Goal: Task Accomplishment & Management: Complete application form

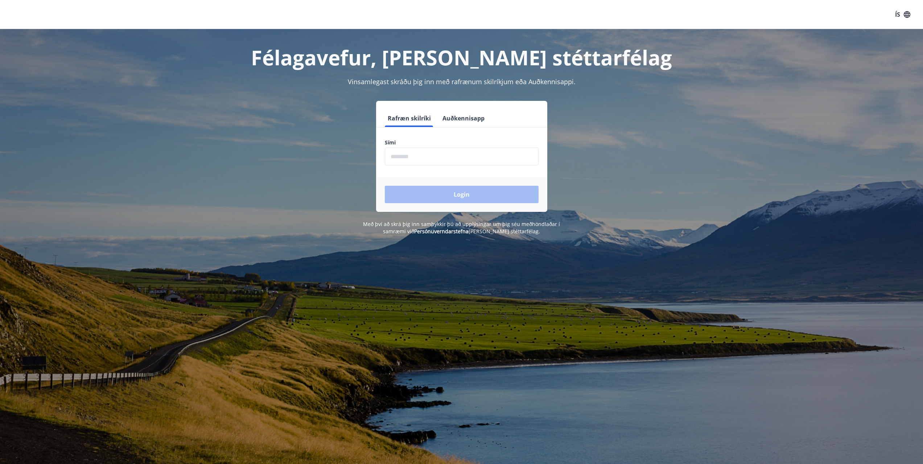
click at [445, 161] on input "phone" at bounding box center [462, 157] width 154 height 18
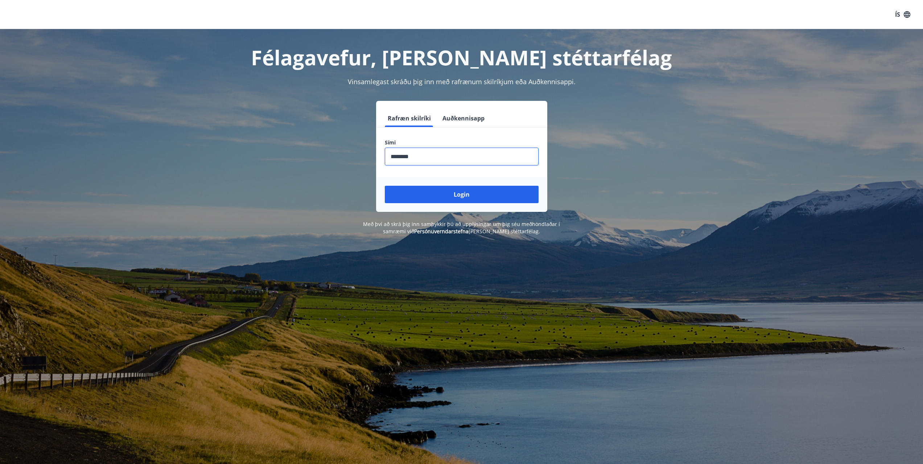
type input "********"
click at [385, 186] on button "Login" at bounding box center [462, 194] width 154 height 17
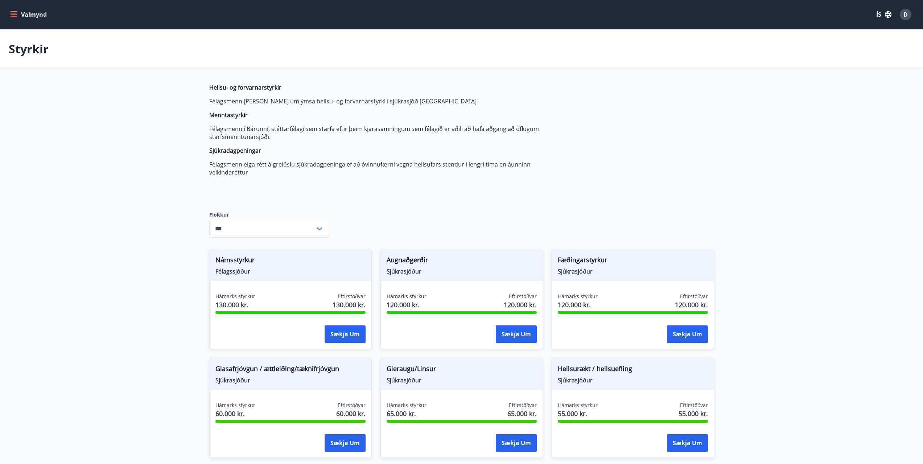
type input "***"
click at [14, 14] on icon "menu" at bounding box center [13, 14] width 7 height 7
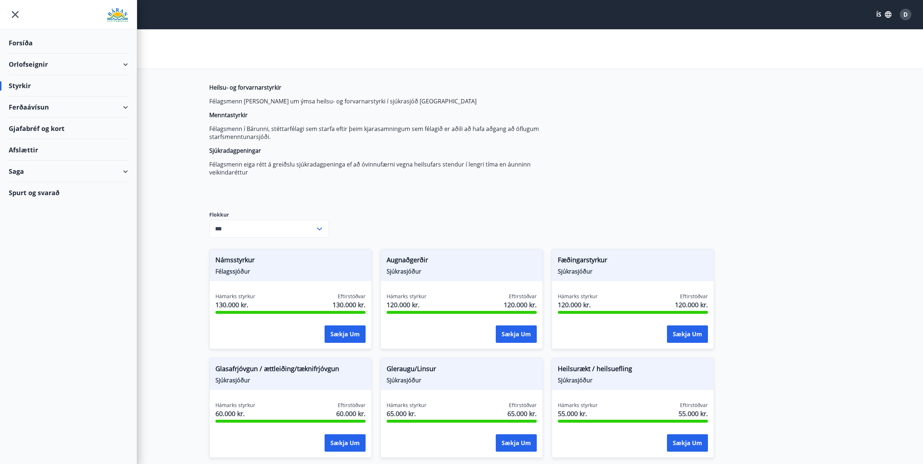
click at [25, 37] on div "Forsíða" at bounding box center [68, 42] width 119 height 21
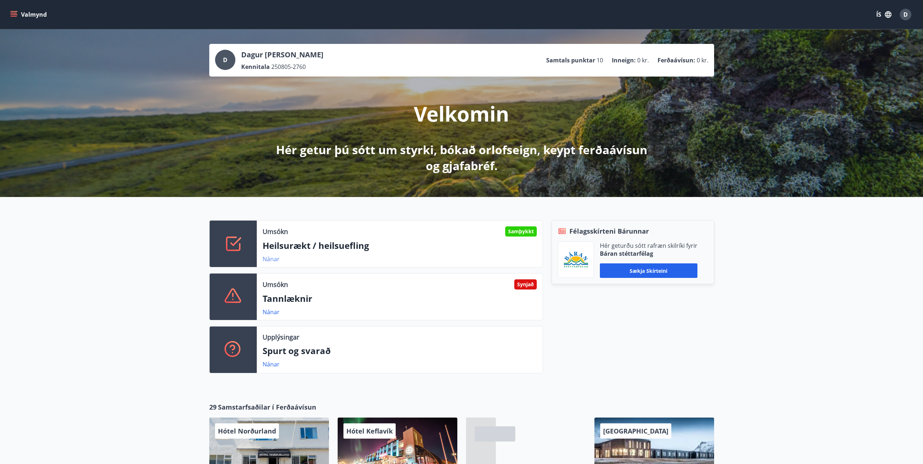
click at [277, 256] on link "Nánar" at bounding box center [270, 259] width 17 height 8
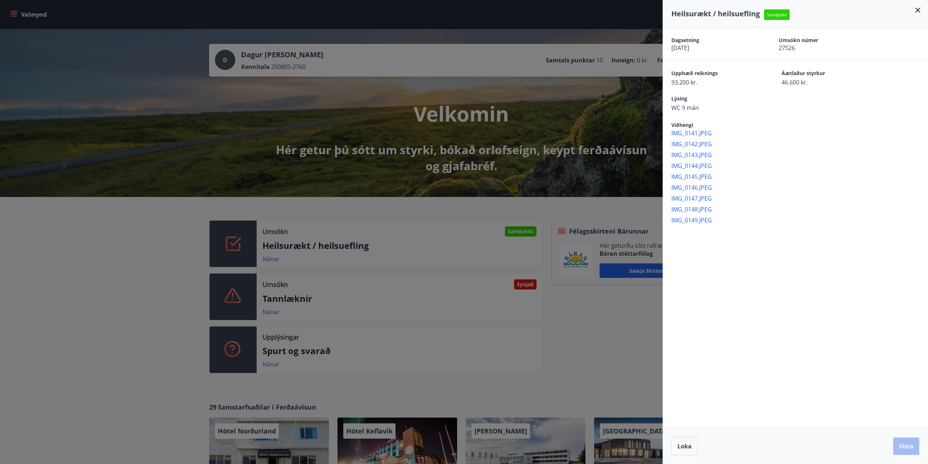
click at [921, 14] on icon at bounding box center [918, 10] width 9 height 9
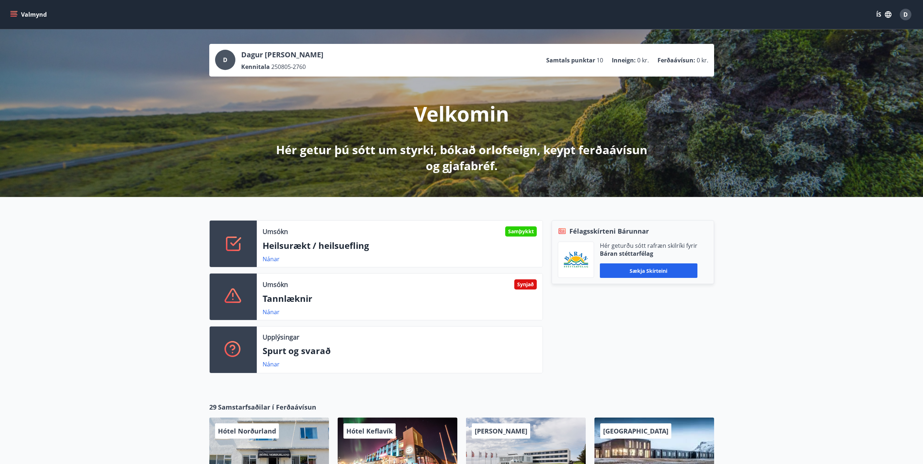
click at [13, 12] on icon "menu" at bounding box center [13, 14] width 7 height 7
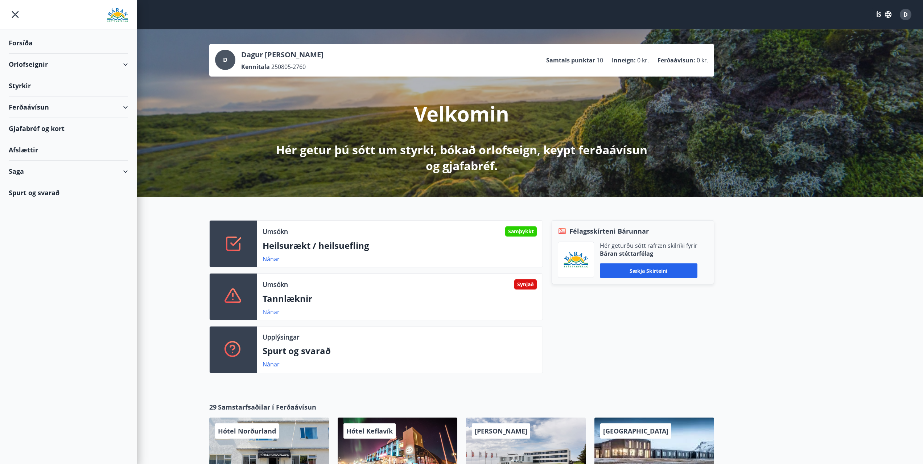
click at [271, 309] on link "Nánar" at bounding box center [270, 312] width 17 height 8
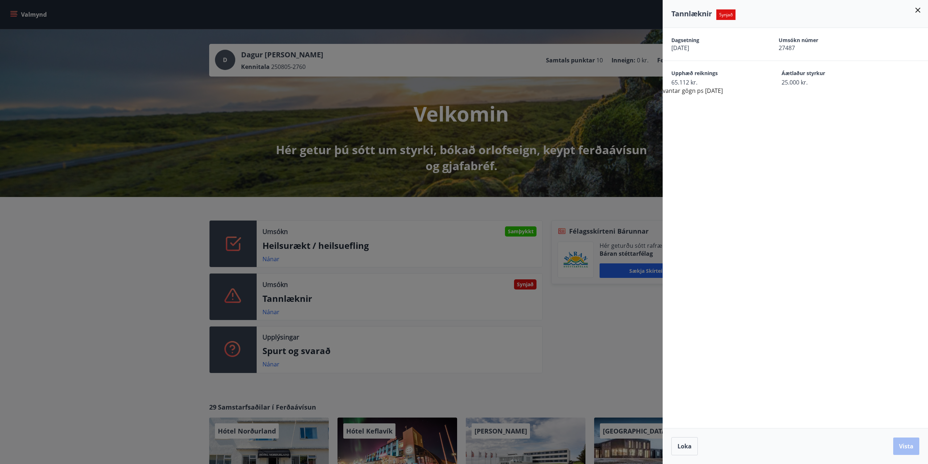
click at [919, 10] on icon at bounding box center [917, 10] width 5 height 5
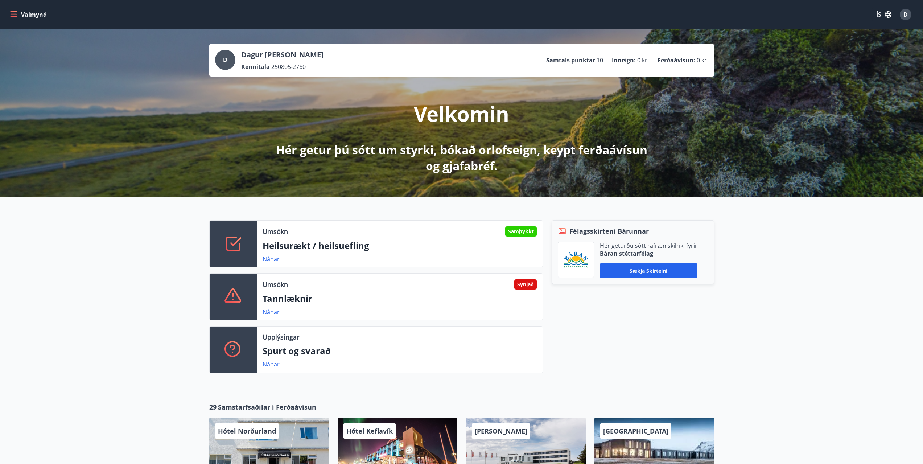
click at [12, 18] on button "Valmynd" at bounding box center [29, 14] width 41 height 13
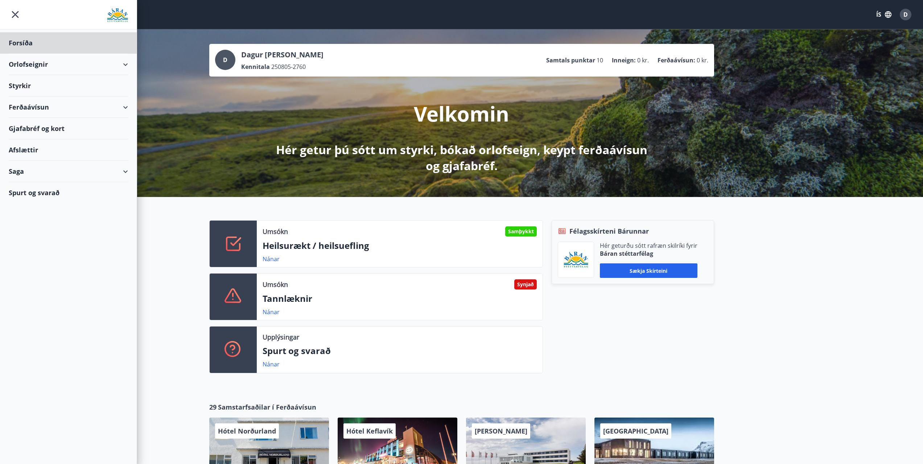
click at [36, 83] on div "Styrkir" at bounding box center [68, 85] width 119 height 21
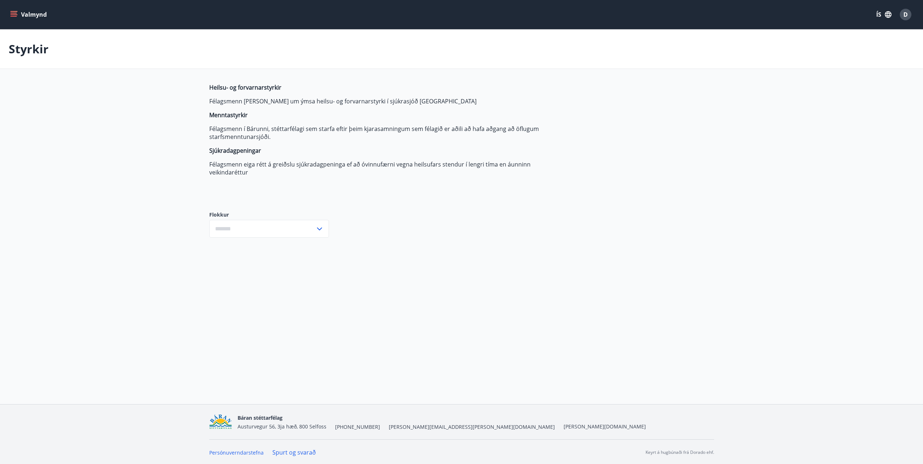
type input "***"
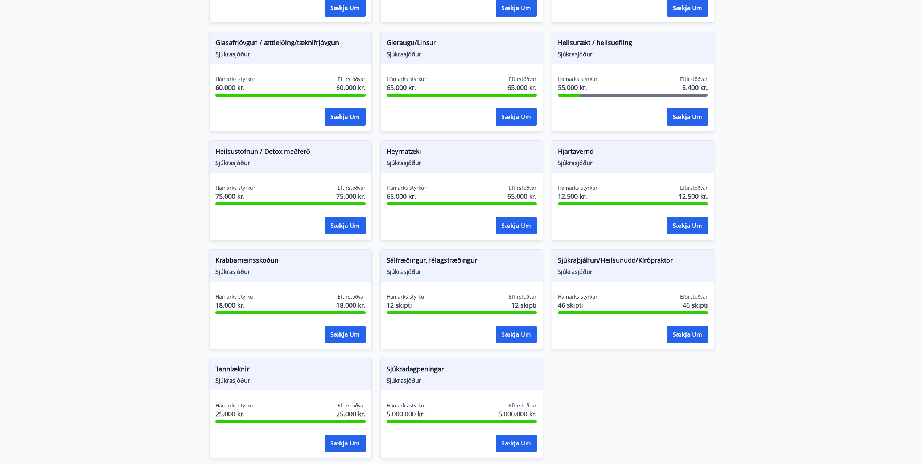
scroll to position [326, 0]
click at [335, 449] on button "Sækja um" at bounding box center [344, 442] width 41 height 17
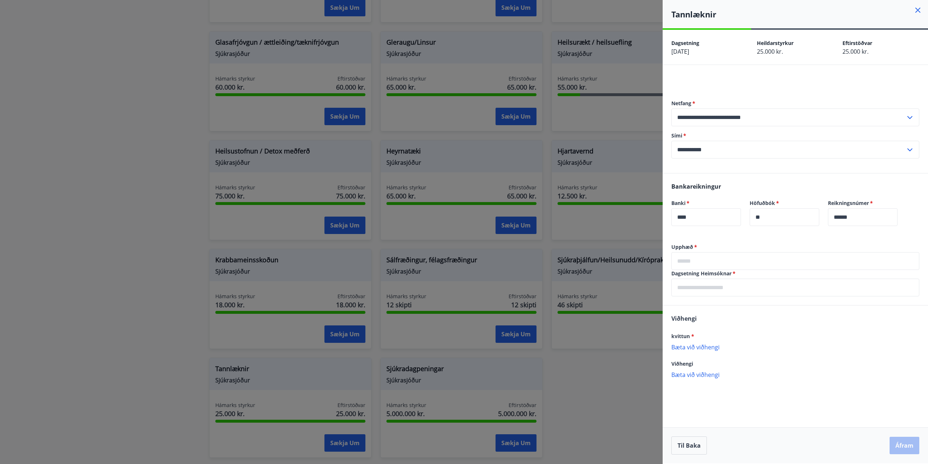
click at [694, 347] on p "Bæta við viðhengi" at bounding box center [795, 346] width 248 height 7
click at [706, 257] on input "text" at bounding box center [795, 261] width 248 height 18
click at [695, 284] on div "Dagsetning Heimsóknar   * ​" at bounding box center [795, 283] width 248 height 26
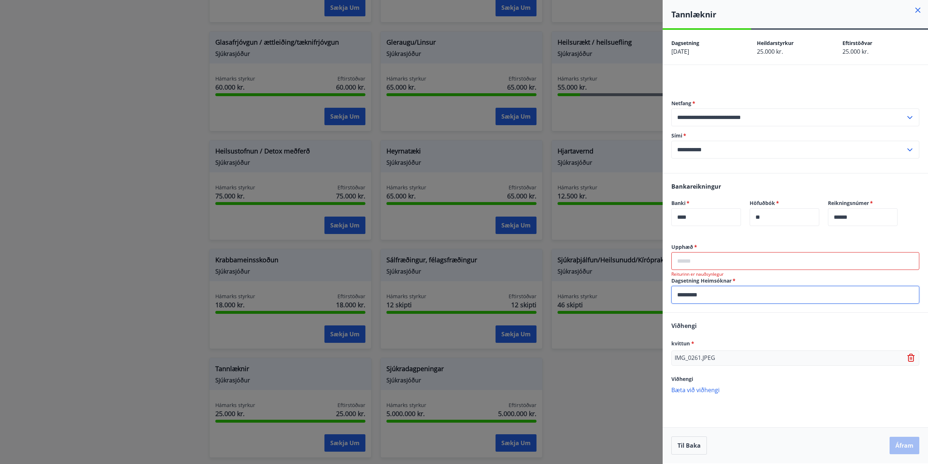
type input "*********"
click at [703, 260] on input "text" at bounding box center [795, 261] width 248 height 18
click at [256, 463] on div at bounding box center [464, 232] width 928 height 464
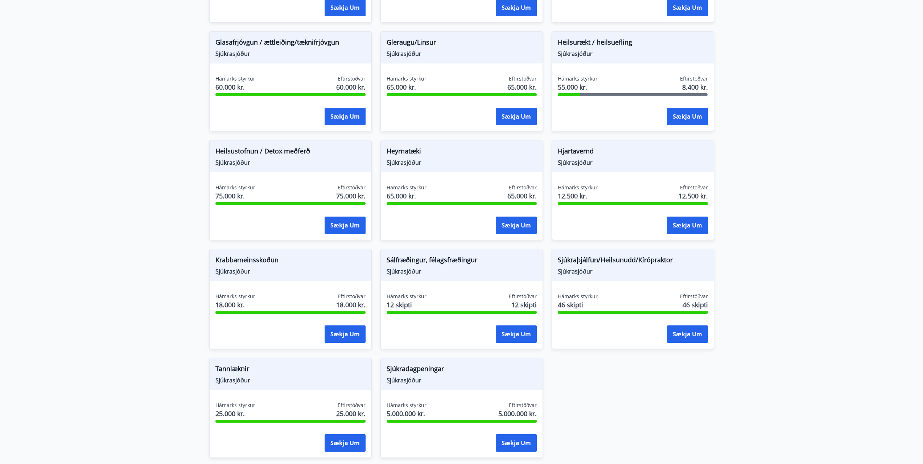
click at [859, 167] on main "Styrkir Heilsu- og forvarnarstyrkir Félagsmenn [PERSON_NAME] um ýmsa heilsu- og…" at bounding box center [461, 84] width 923 height 763
click at [360, 444] on button "Sækja um" at bounding box center [344, 442] width 41 height 17
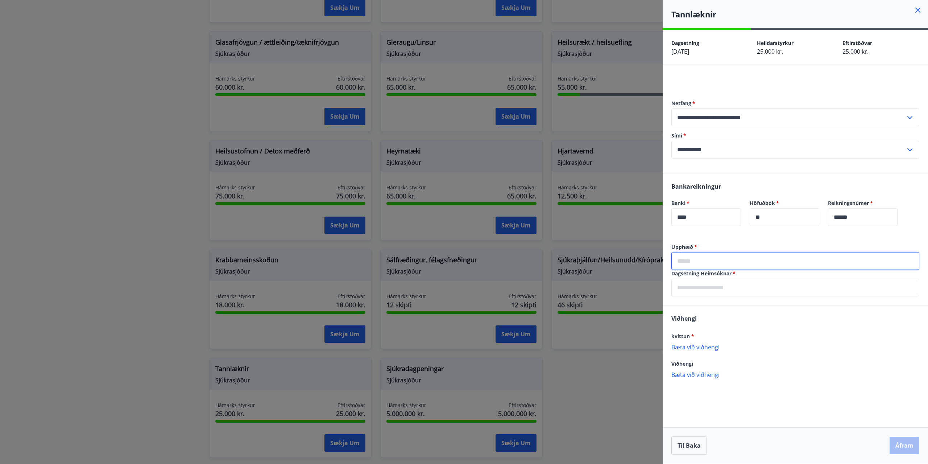
click at [700, 269] on input "text" at bounding box center [795, 261] width 248 height 18
type input "*"
type input "*****"
click at [699, 283] on input "text" at bounding box center [795, 287] width 248 height 18
type input "*********"
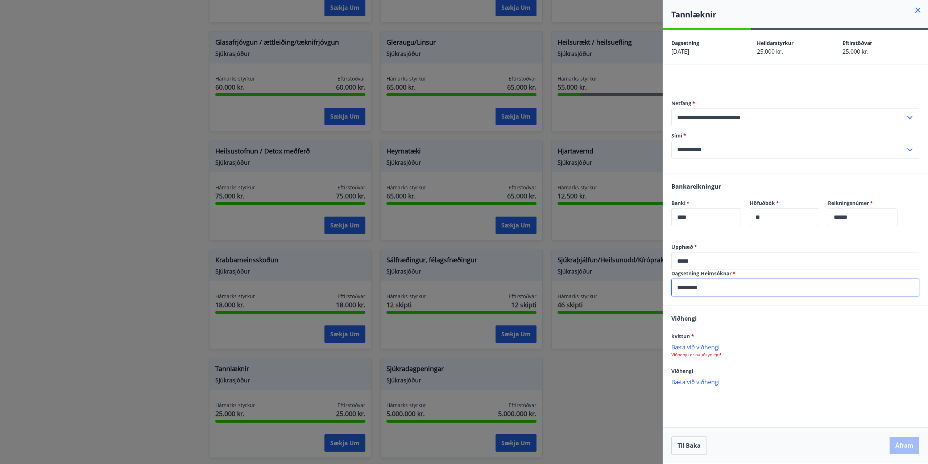
click at [708, 344] on p "Bæta við viðhengi" at bounding box center [795, 346] width 248 height 7
click at [906, 442] on button "Áfram" at bounding box center [905, 445] width 30 height 17
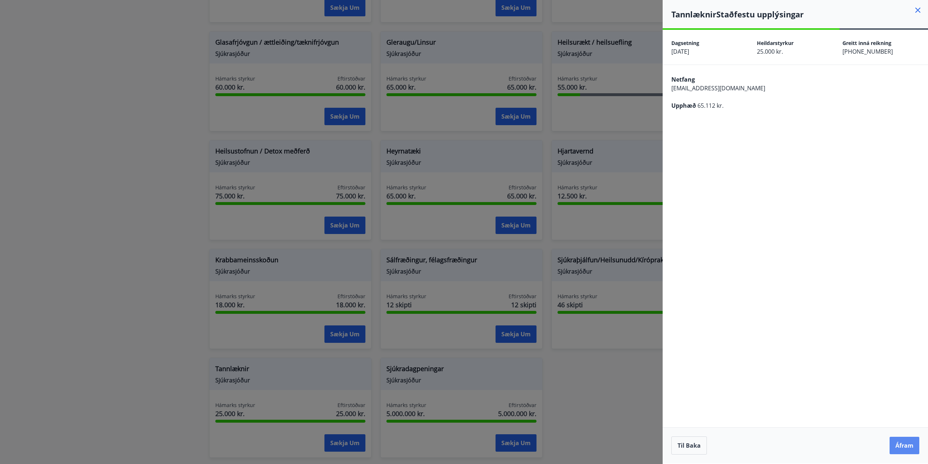
click at [915, 440] on button "Áfram" at bounding box center [905, 445] width 30 height 17
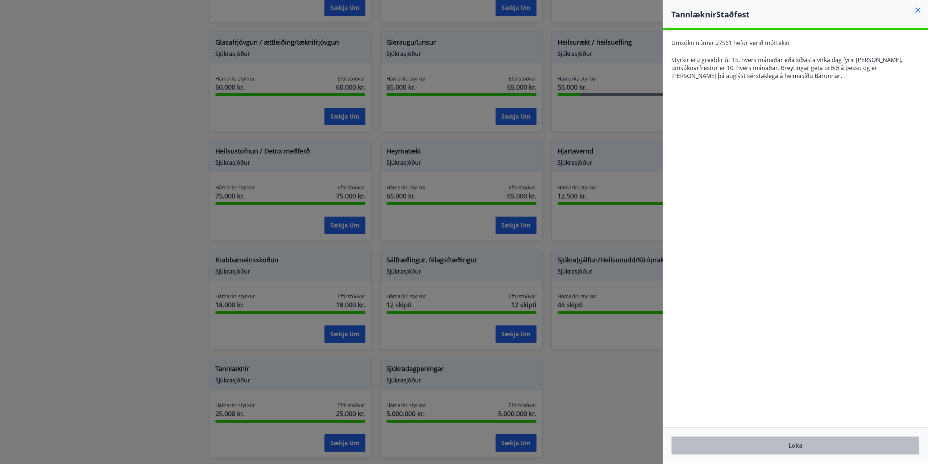
click at [837, 450] on button "Loka" at bounding box center [795, 445] width 248 height 18
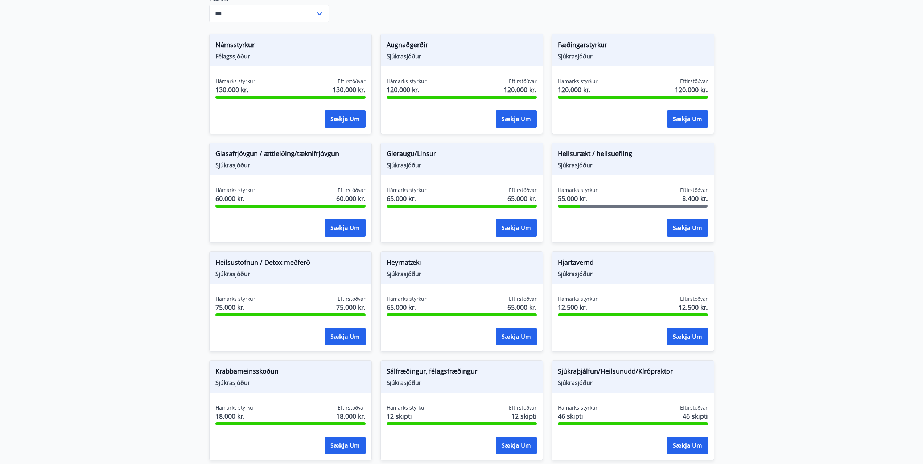
scroll to position [109, 0]
